Goal: Browse casually

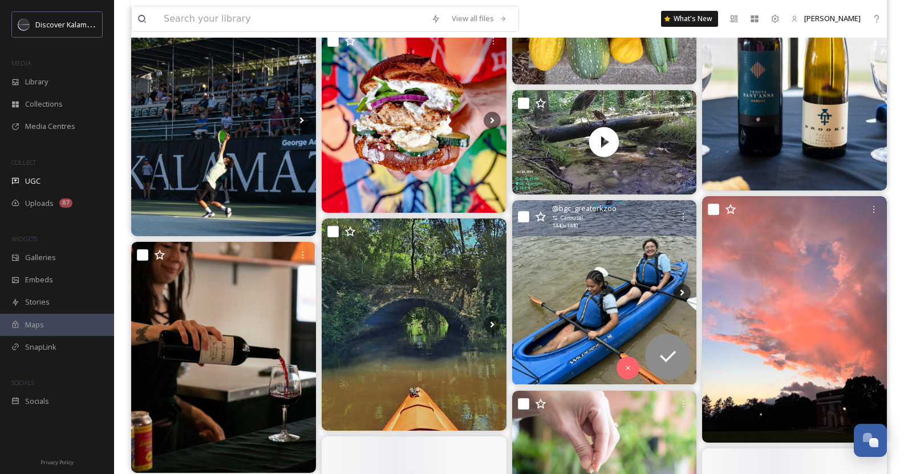
scroll to position [1677, 0]
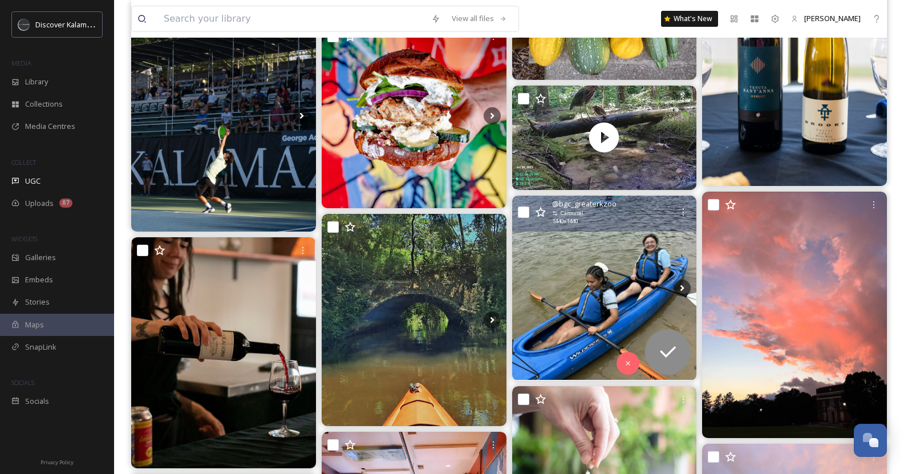
drag, startPoint x: 596, startPoint y: 303, endPoint x: 562, endPoint y: 274, distance: 45.3
click at [562, 274] on img at bounding box center [604, 288] width 185 height 185
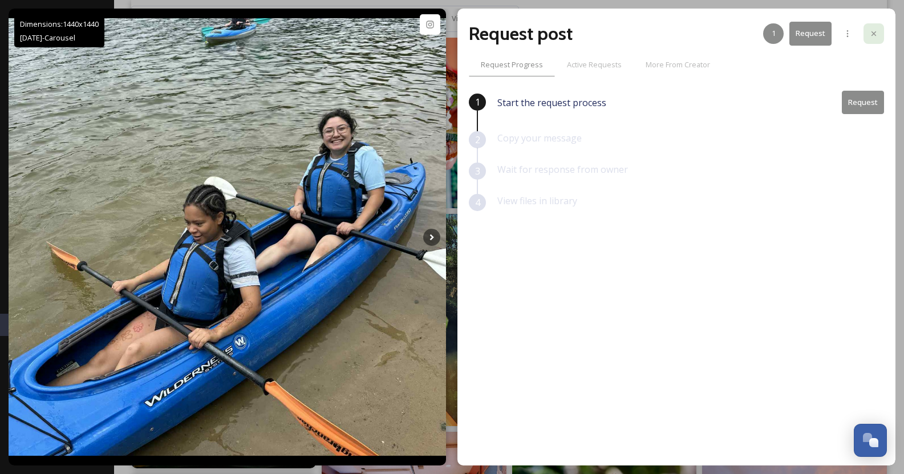
click at [871, 36] on icon at bounding box center [873, 33] width 9 height 9
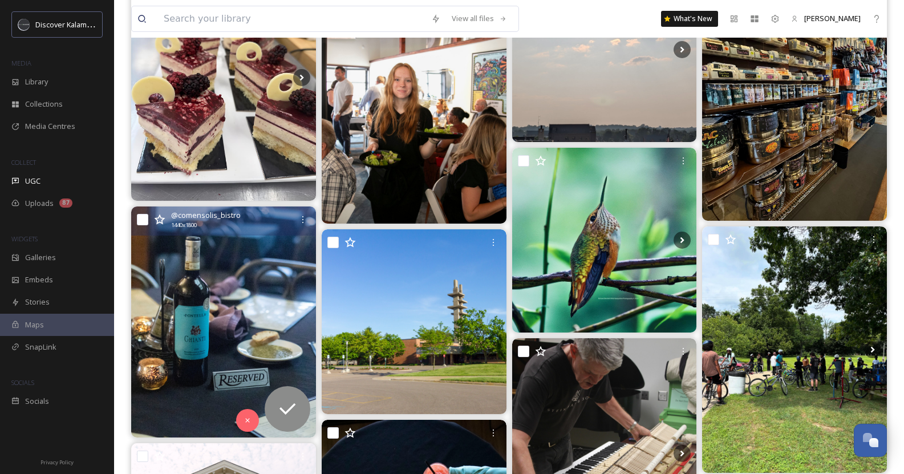
scroll to position [900, 0]
